Goal: Transaction & Acquisition: Purchase product/service

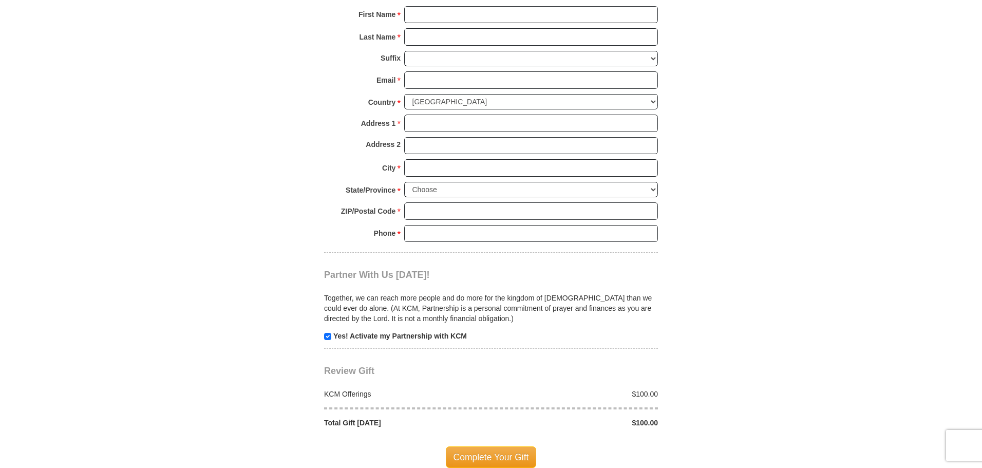
scroll to position [771, 0]
click at [329, 334] on input "checkbox" at bounding box center [327, 335] width 7 height 7
checkbox input "false"
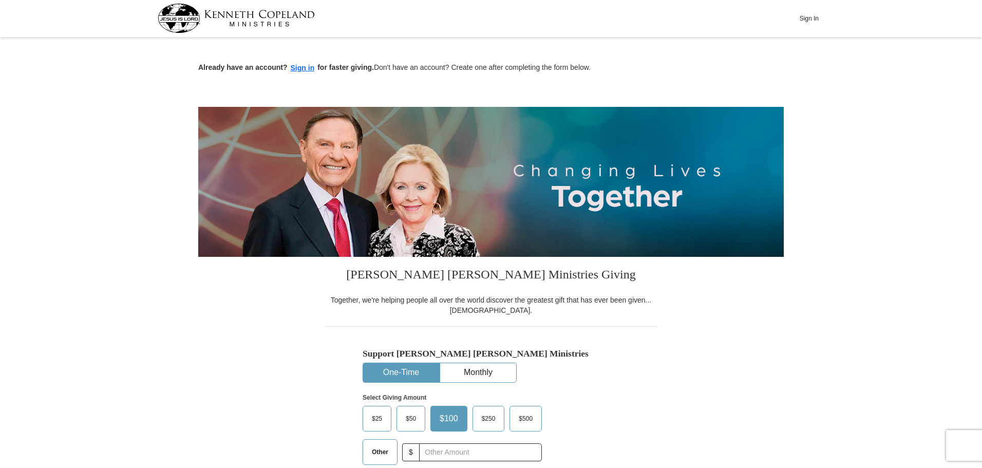
scroll to position [0, 0]
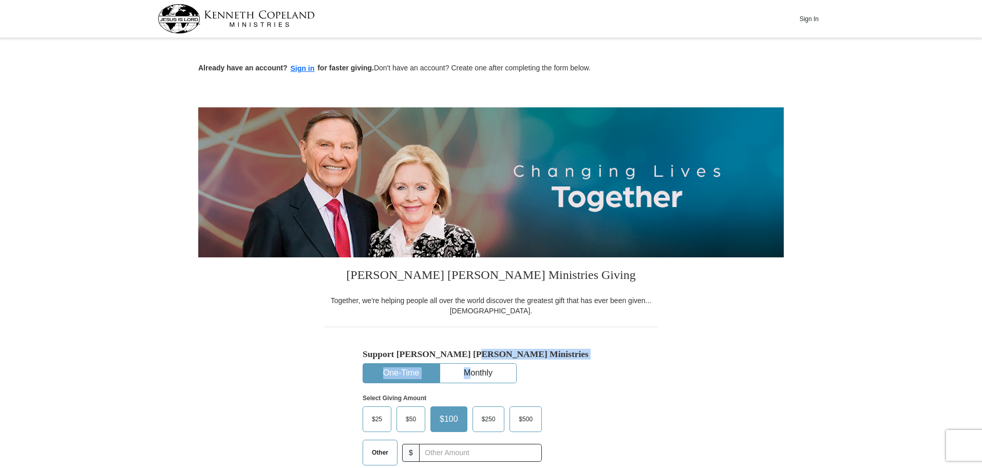
click at [471, 361] on div "Support [PERSON_NAME] [PERSON_NAME] Ministries One-Time Monthly Select Giving A…" at bounding box center [491, 411] width 257 height 124
click at [464, 300] on div "Together, we're helping people all over the world discover the greatest gift th…" at bounding box center [491, 305] width 334 height 21
click at [811, 18] on button "Sign In" at bounding box center [809, 19] width 31 height 16
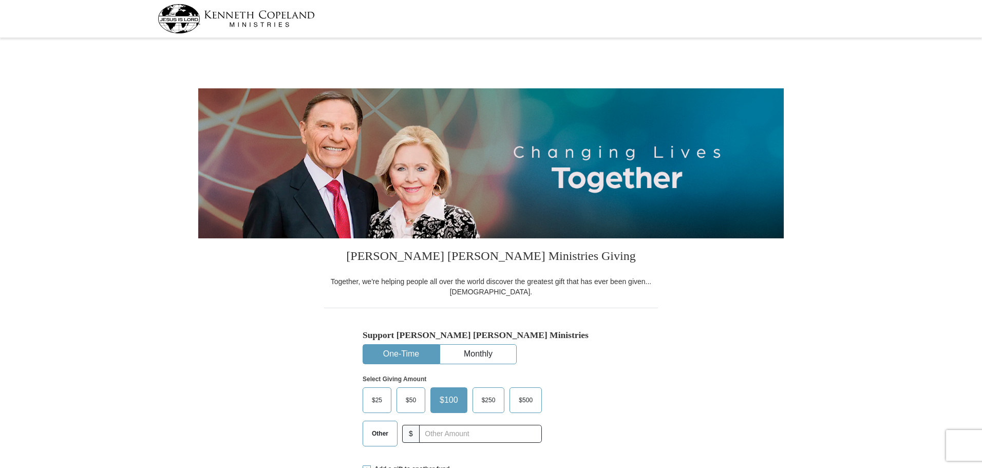
select select "DE"
